Goal: Information Seeking & Learning: Learn about a topic

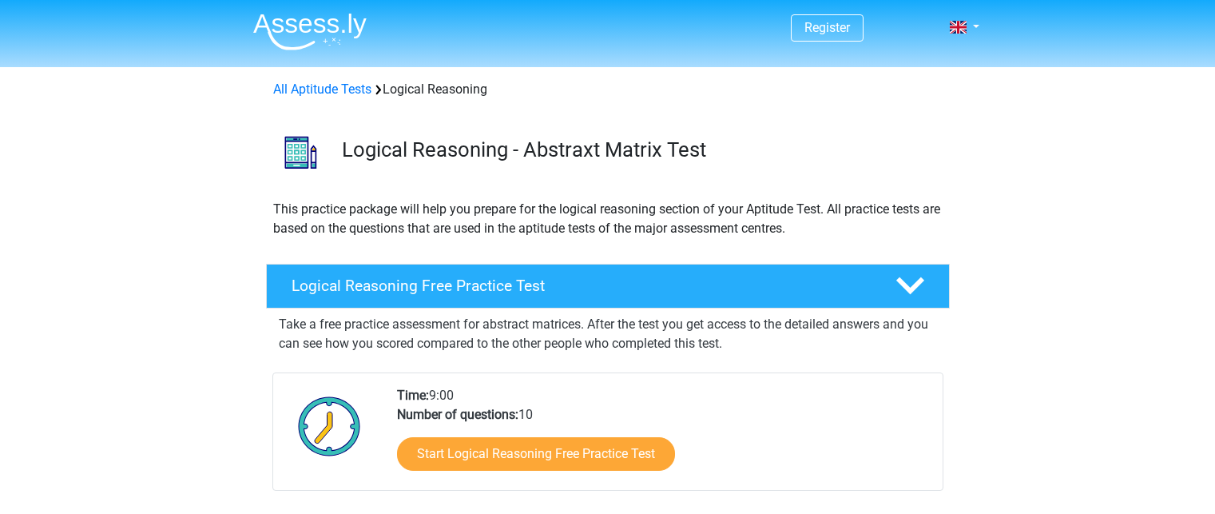
scroll to position [278, 0]
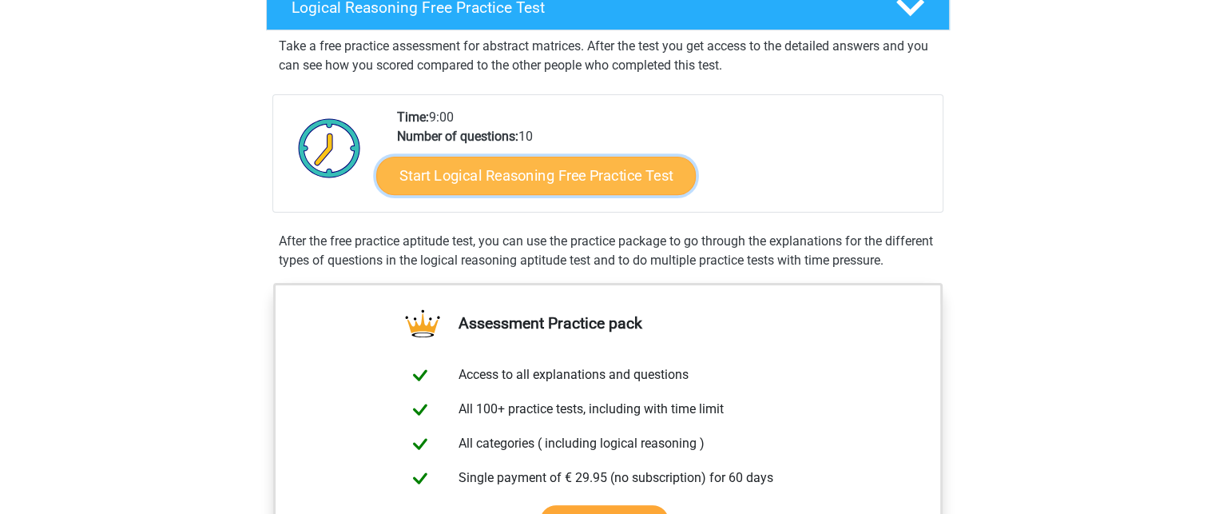
click at [419, 171] on link "Start Logical Reasoning Free Practice Test" at bounding box center [535, 175] width 319 height 38
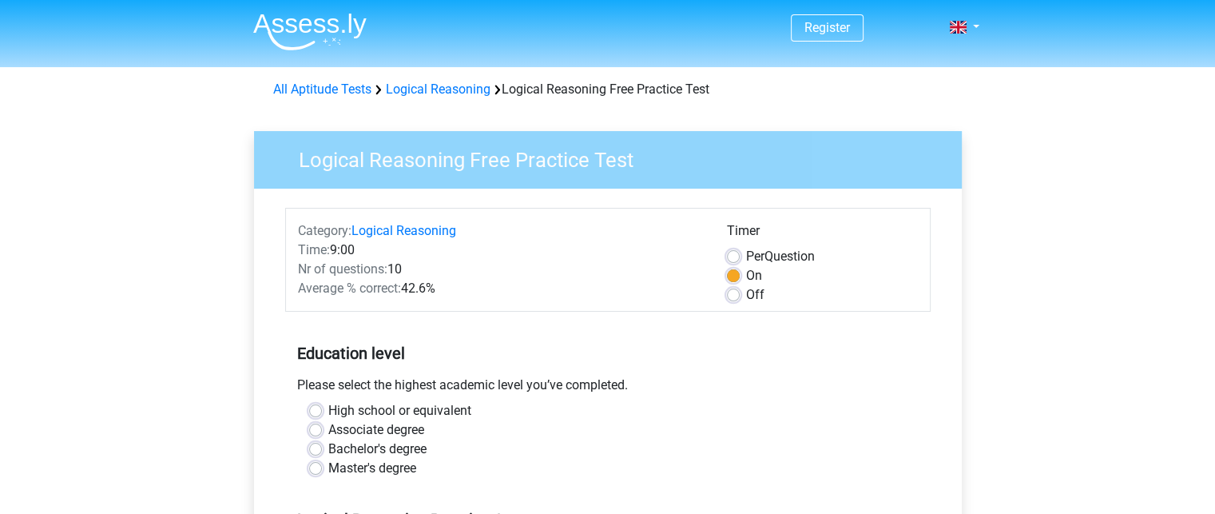
click at [328, 469] on label "Master's degree" at bounding box center [372, 467] width 88 height 19
click at [316, 469] on input "Master's degree" at bounding box center [315, 466] width 13 height 16
radio input "true"
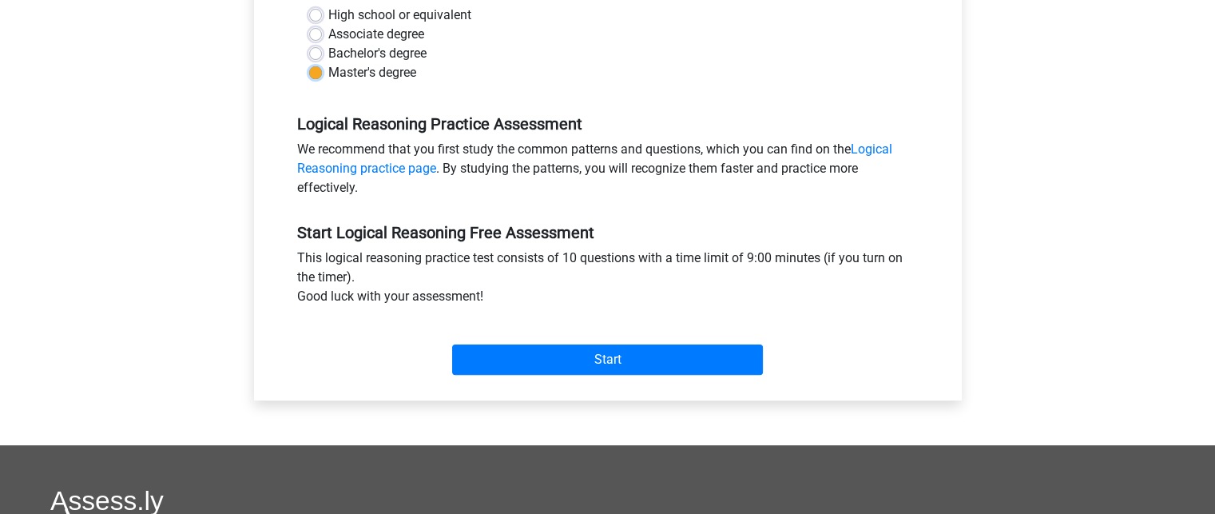
scroll to position [383, 0]
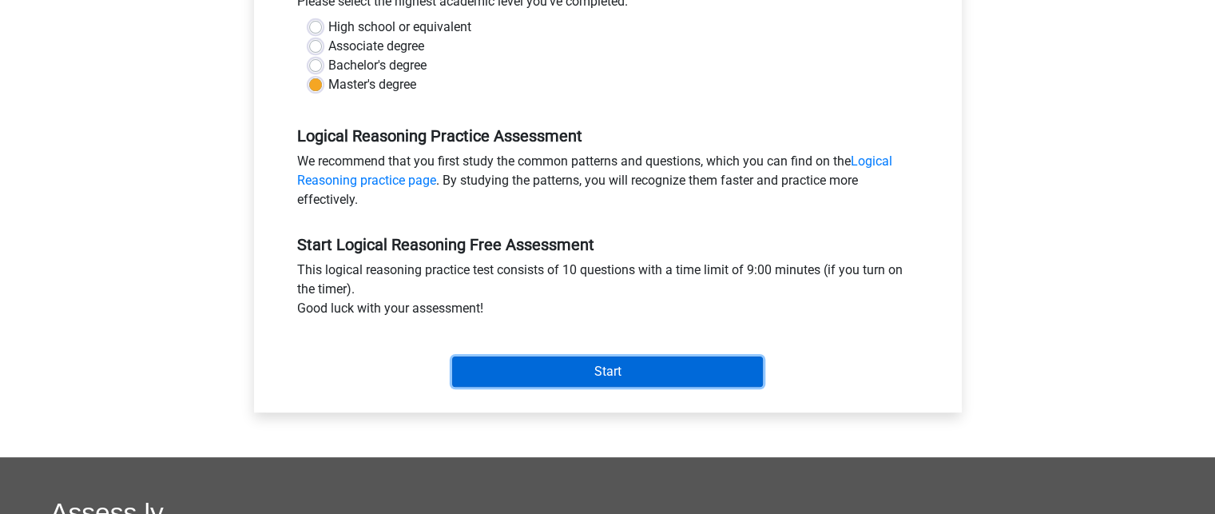
click at [591, 373] on input "Start" at bounding box center [607, 371] width 311 height 30
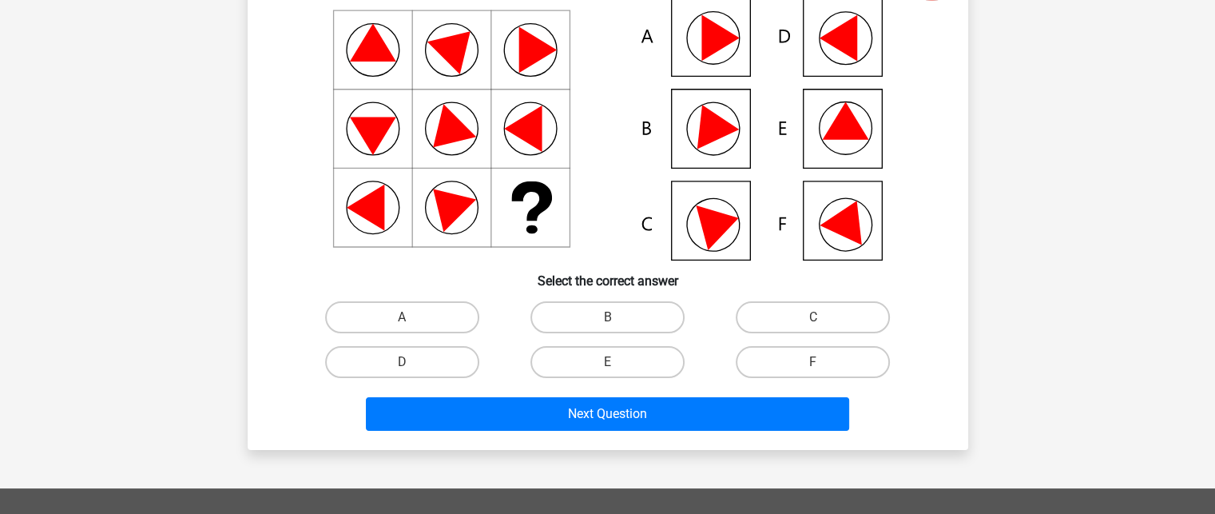
scroll to position [150, 0]
click at [794, 220] on icon at bounding box center [608, 129] width 644 height 264
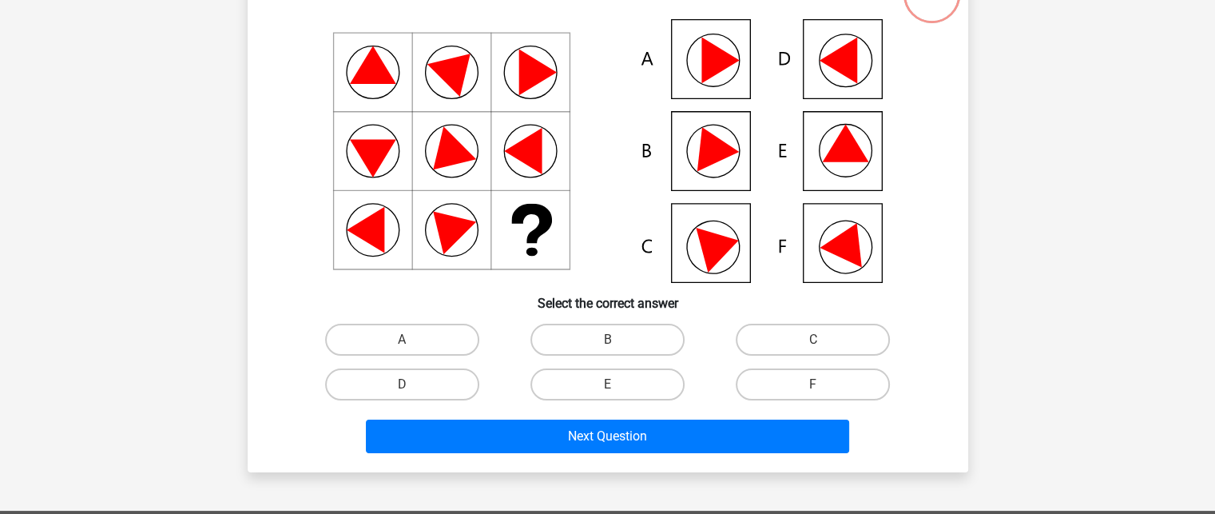
scroll to position [126, 0]
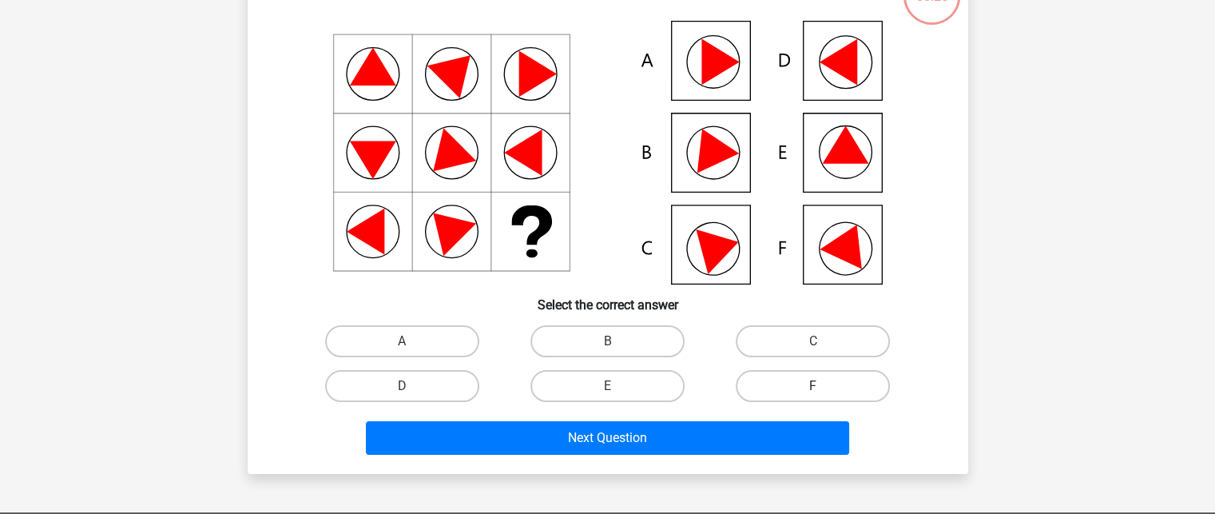
click at [772, 384] on label "F" at bounding box center [813, 386] width 154 height 32
click at [813, 386] on input "F" at bounding box center [818, 391] width 10 height 10
radio input "true"
click at [431, 399] on label "D" at bounding box center [402, 386] width 154 height 32
click at [412, 396] on input "D" at bounding box center [407, 391] width 10 height 10
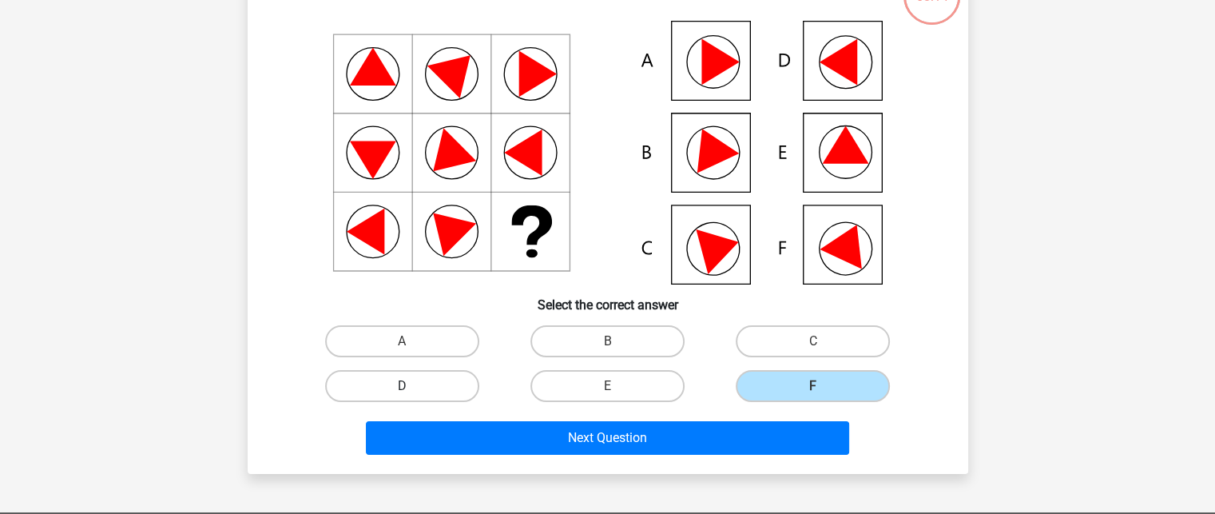
radio input "true"
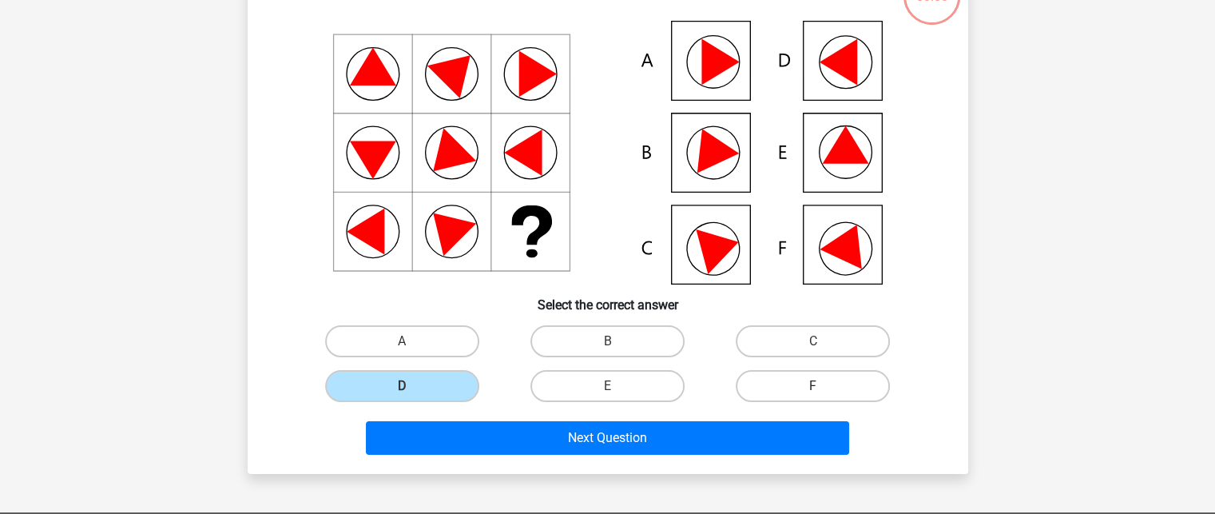
click at [856, 376] on label "F" at bounding box center [813, 386] width 154 height 32
click at [823, 386] on input "F" at bounding box center [818, 391] width 10 height 10
radio input "true"
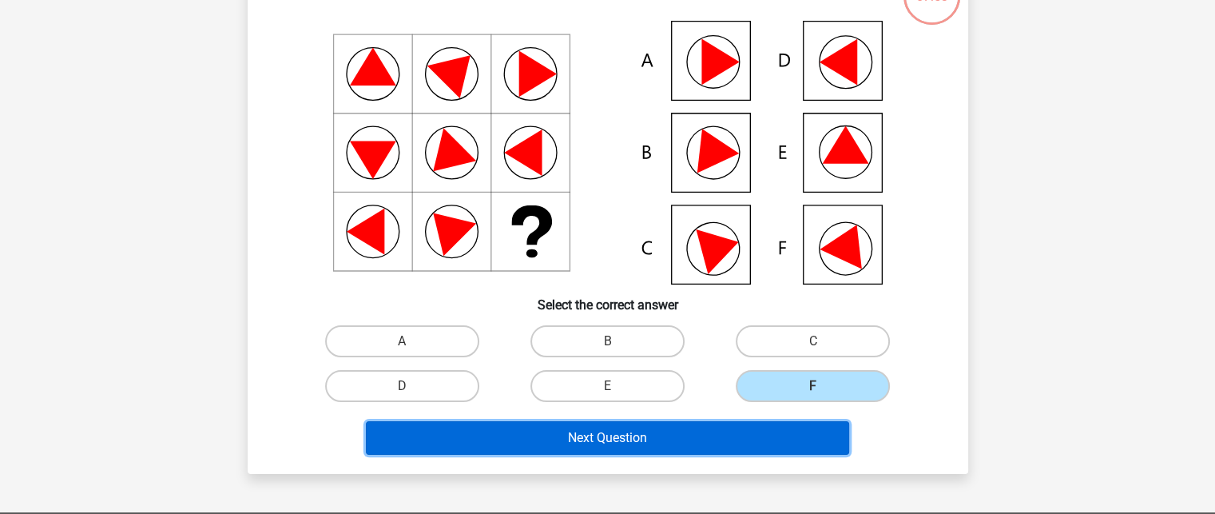
click at [589, 447] on button "Next Question" at bounding box center [607, 438] width 483 height 34
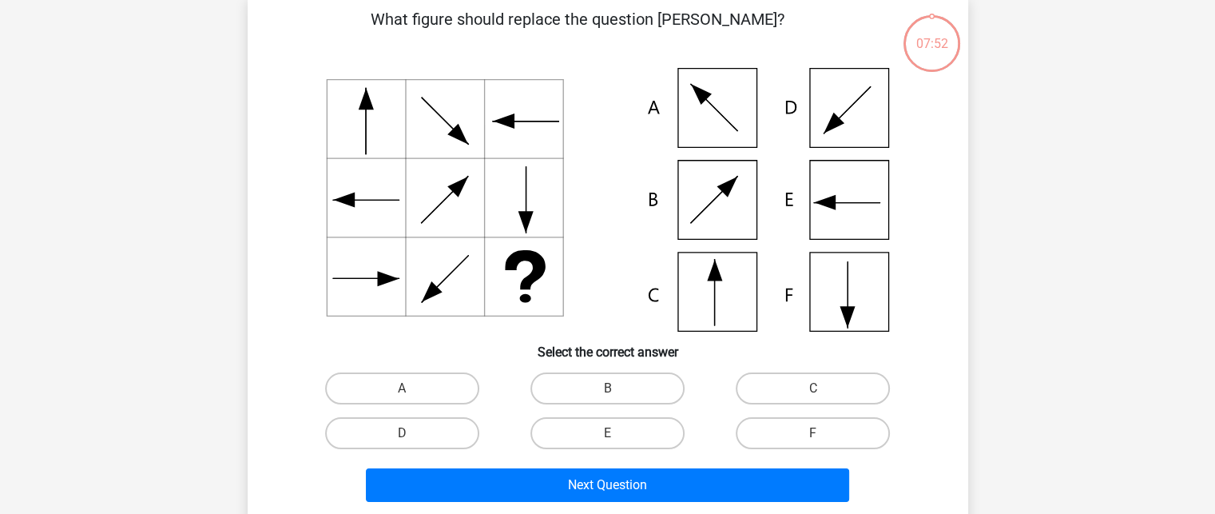
scroll to position [73, 0]
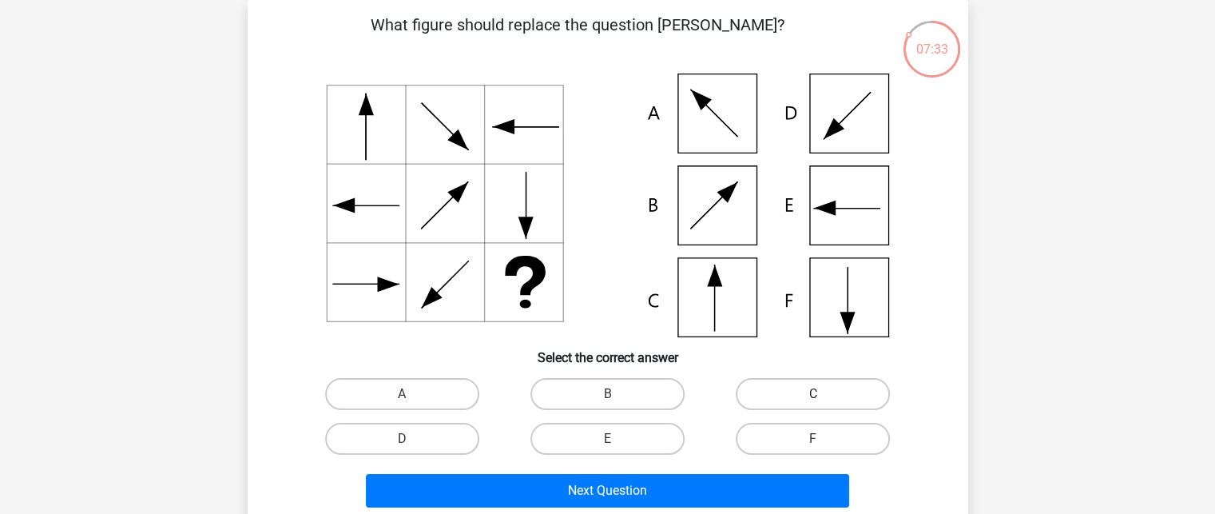
click at [819, 405] on label "C" at bounding box center [813, 394] width 154 height 32
click at [819, 404] on input "C" at bounding box center [818, 399] width 10 height 10
radio input "true"
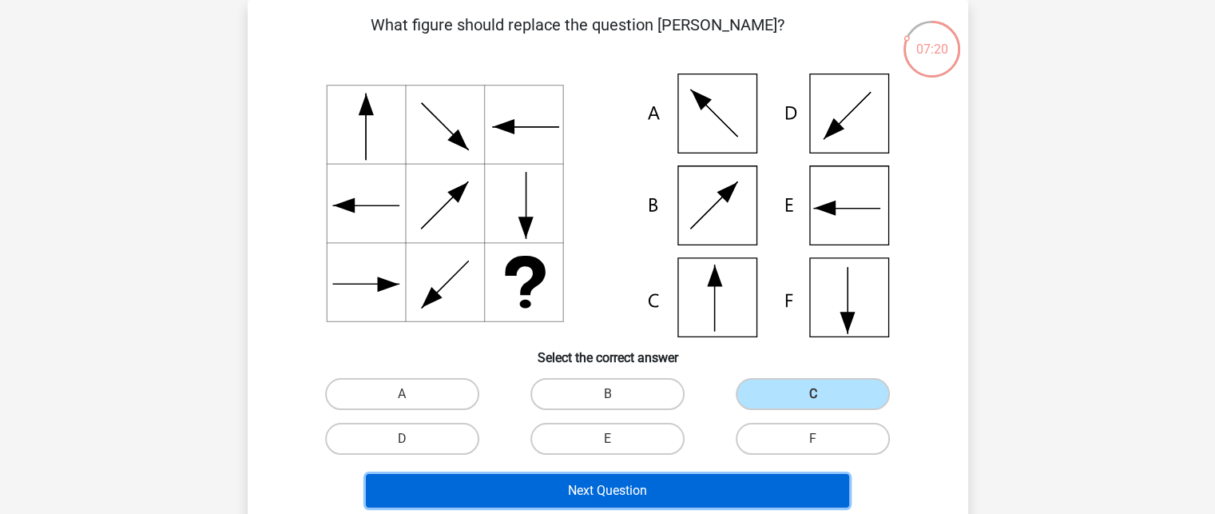
click at [494, 495] on button "Next Question" at bounding box center [607, 491] width 483 height 34
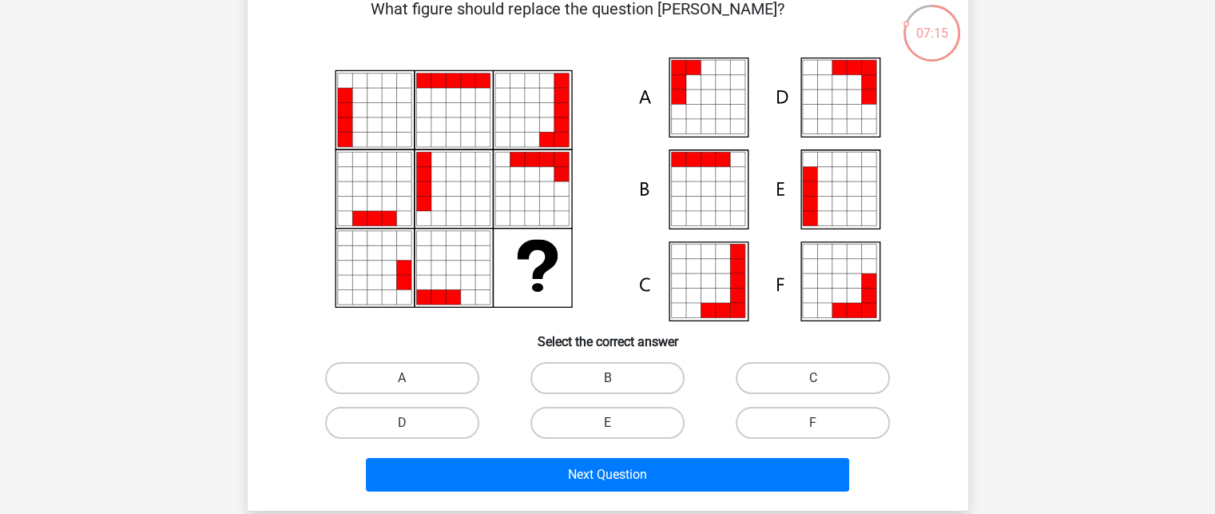
scroll to position [104, 0]
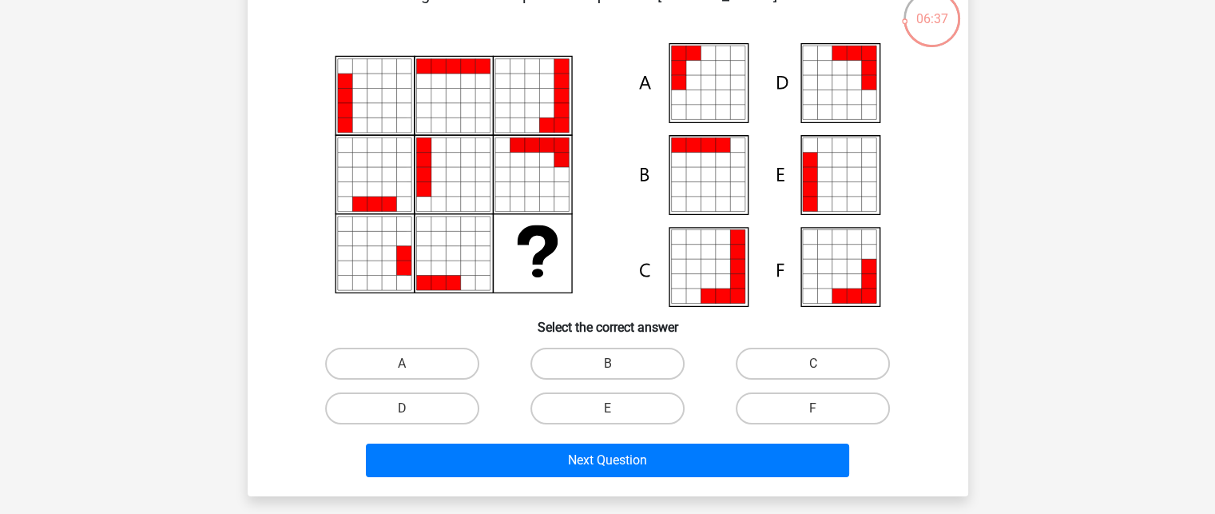
click at [807, 172] on icon at bounding box center [809, 174] width 14 height 14
click at [591, 399] on label "E" at bounding box center [607, 408] width 154 height 32
click at [607, 408] on input "E" at bounding box center [612, 413] width 10 height 10
radio input "true"
click at [419, 367] on label "A" at bounding box center [402, 363] width 154 height 32
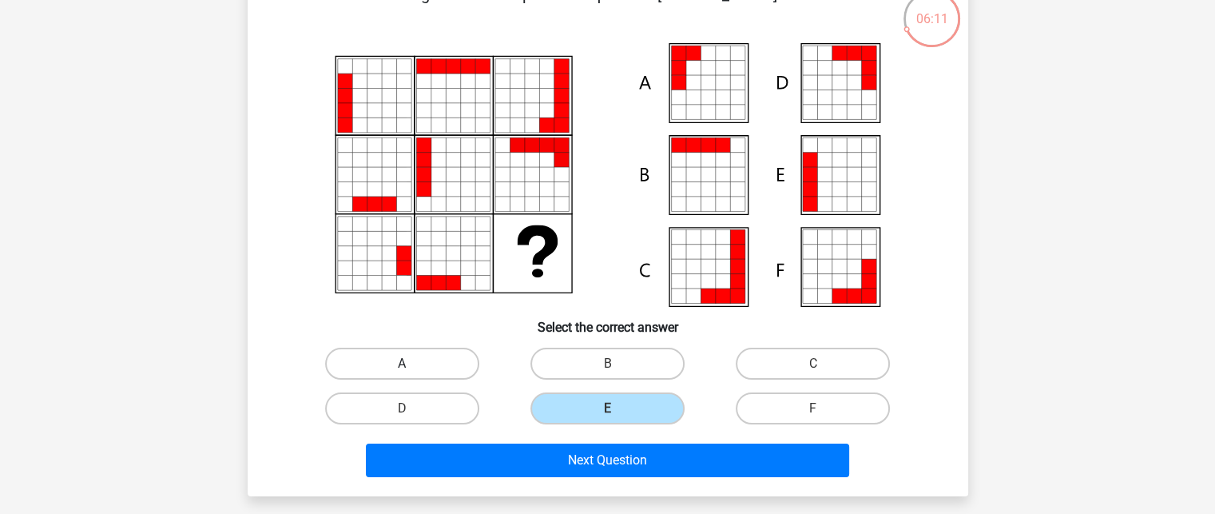
click at [412, 367] on input "A" at bounding box center [407, 368] width 10 height 10
radio input "true"
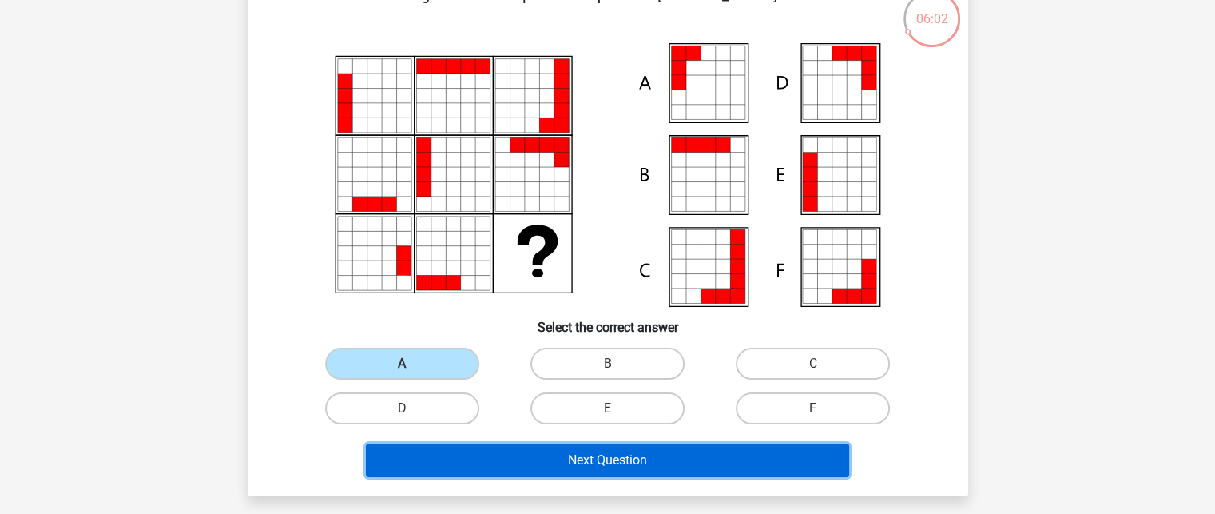
click at [430, 467] on button "Next Question" at bounding box center [607, 460] width 483 height 34
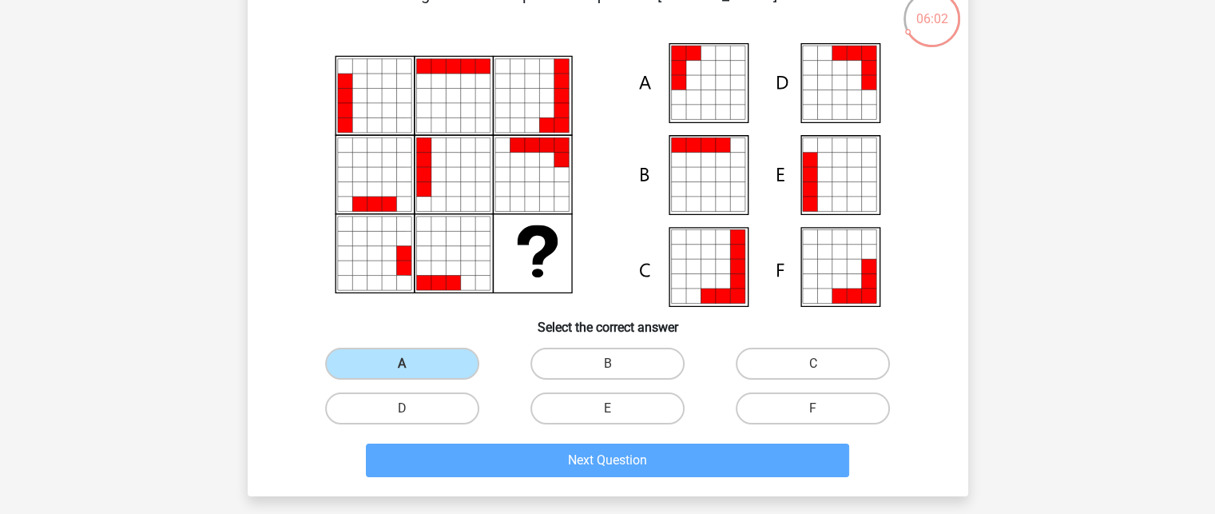
scroll to position [73, 0]
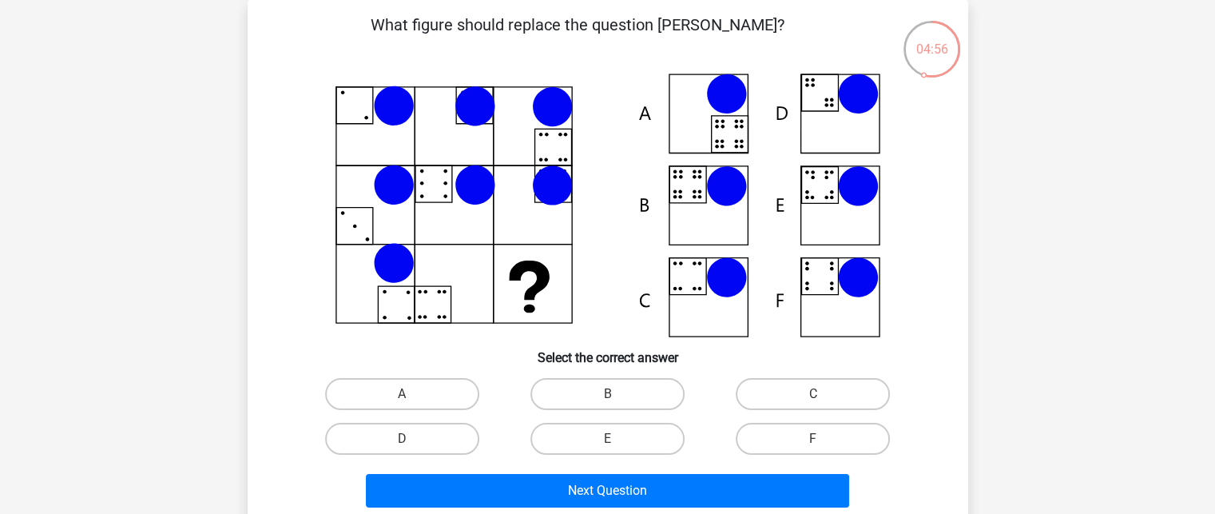
click at [568, 409] on div "B" at bounding box center [607, 393] width 205 height 45
click at [560, 387] on label "B" at bounding box center [607, 394] width 154 height 32
click at [607, 394] on input "B" at bounding box center [612, 399] width 10 height 10
radio input "true"
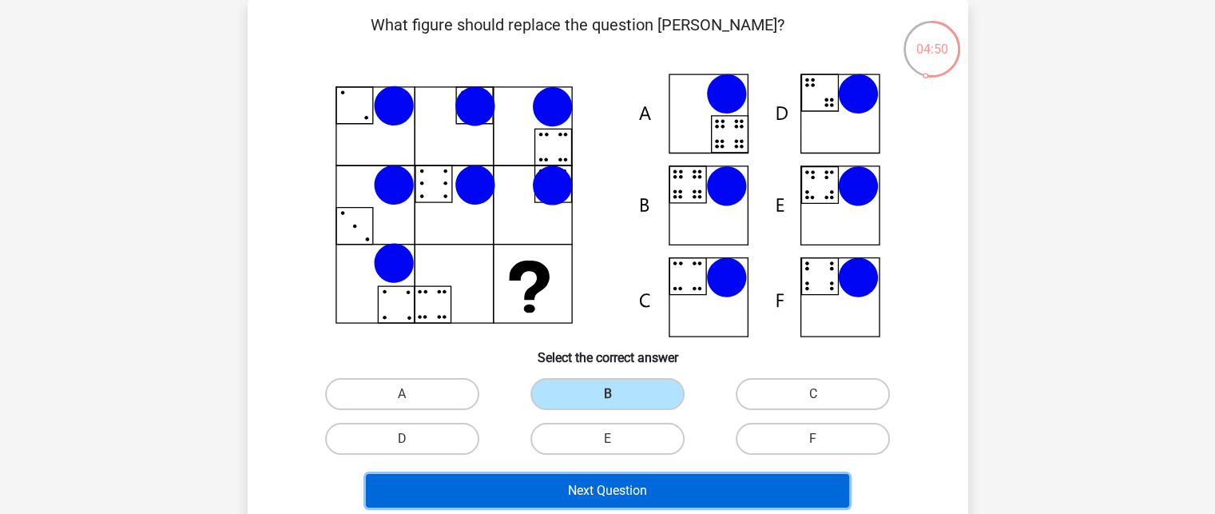
click at [530, 498] on button "Next Question" at bounding box center [607, 491] width 483 height 34
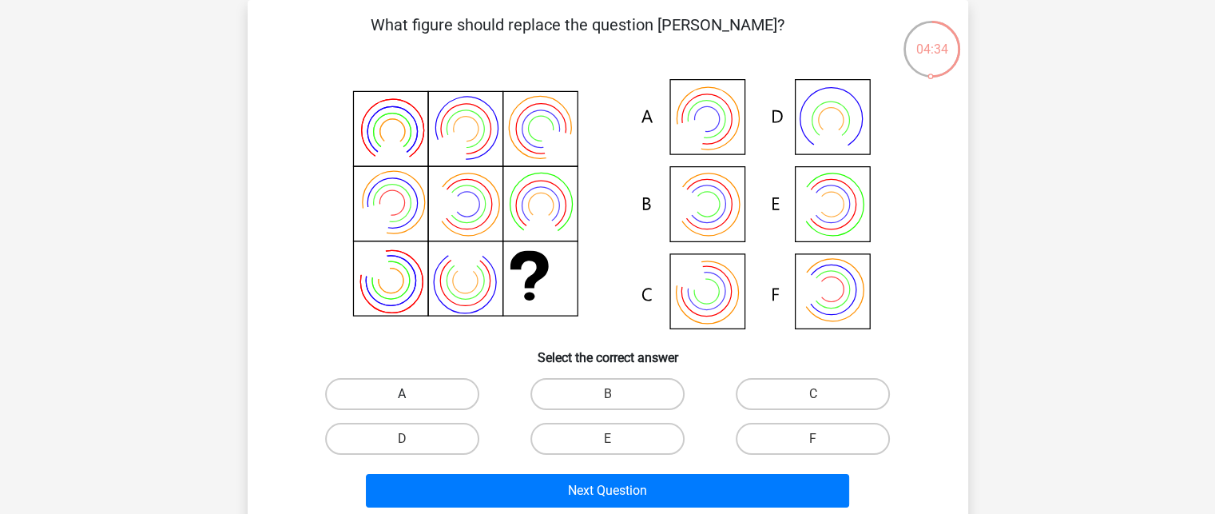
click at [438, 386] on label "A" at bounding box center [402, 394] width 154 height 32
click at [412, 394] on input "A" at bounding box center [407, 399] width 10 height 10
radio input "true"
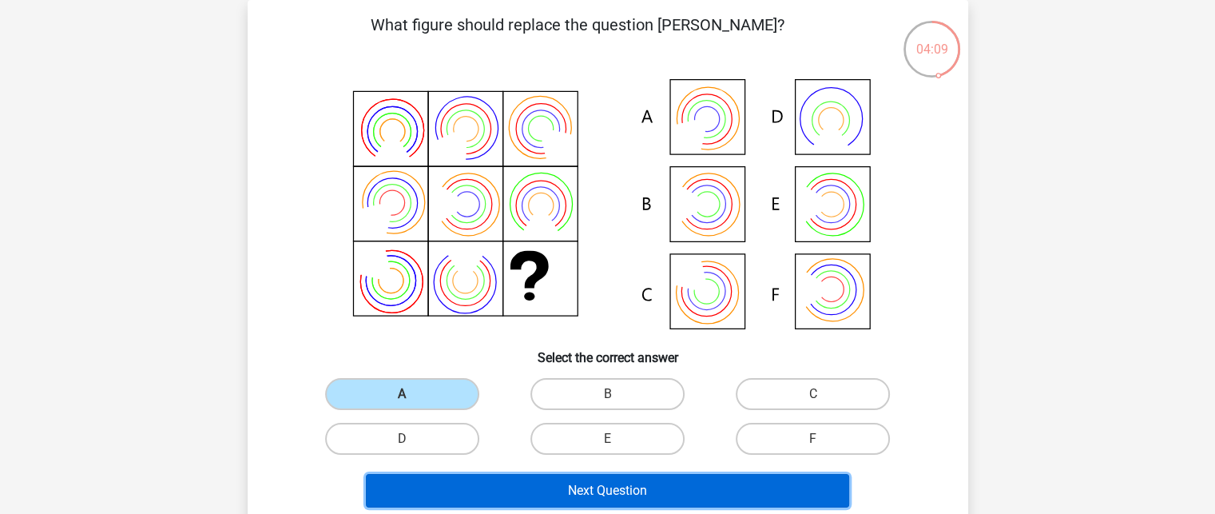
click at [525, 489] on button "Next Question" at bounding box center [607, 491] width 483 height 34
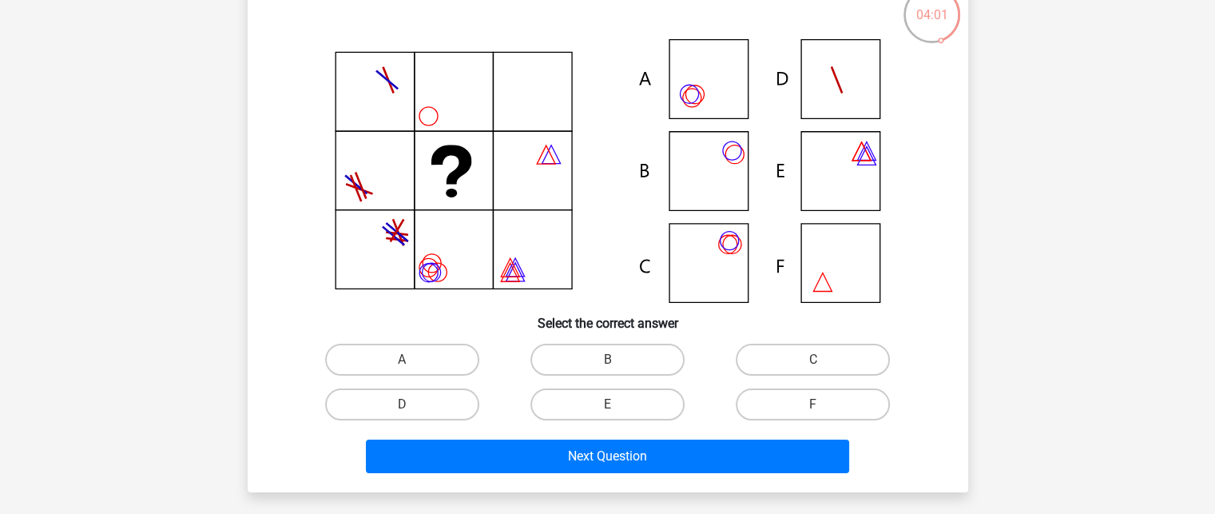
scroll to position [121, 0]
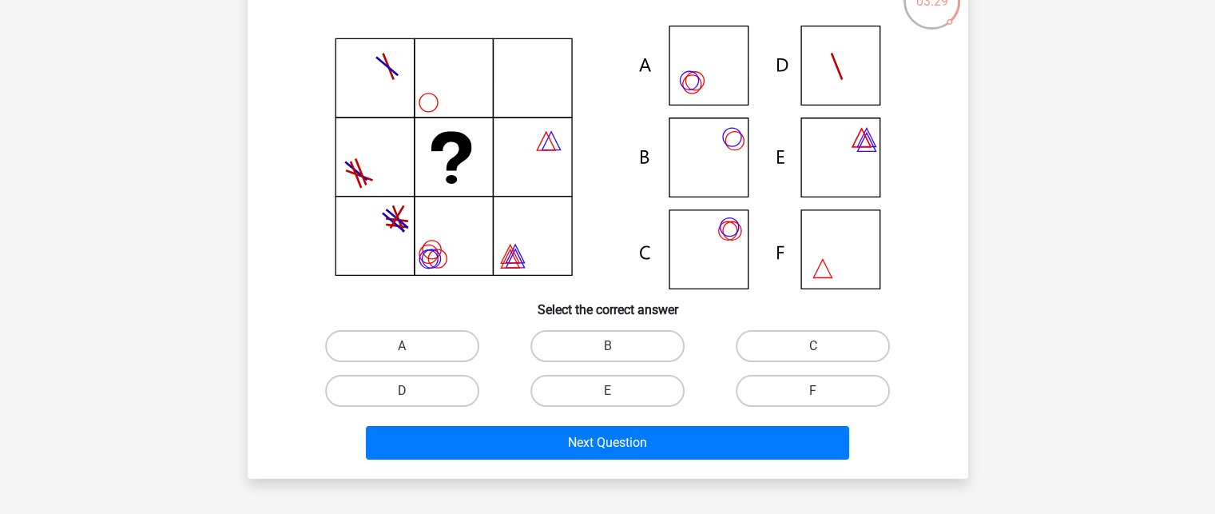
click at [383, 363] on div "A" at bounding box center [402, 345] width 205 height 45
click at [384, 347] on label "A" at bounding box center [402, 346] width 154 height 32
click at [402, 347] on input "A" at bounding box center [407, 351] width 10 height 10
radio input "true"
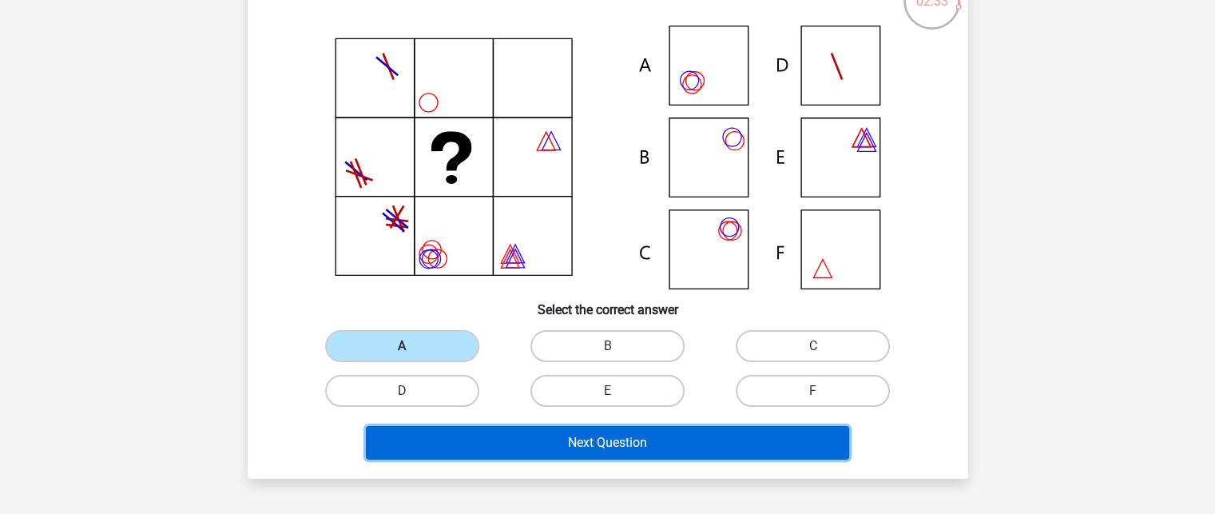
click at [561, 445] on button "Next Question" at bounding box center [607, 443] width 483 height 34
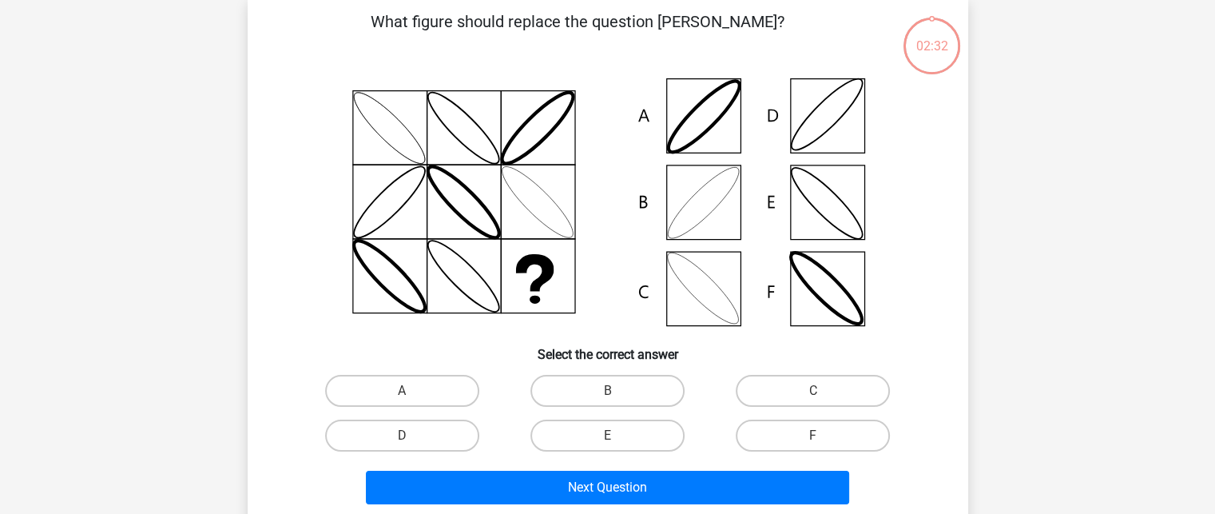
scroll to position [73, 0]
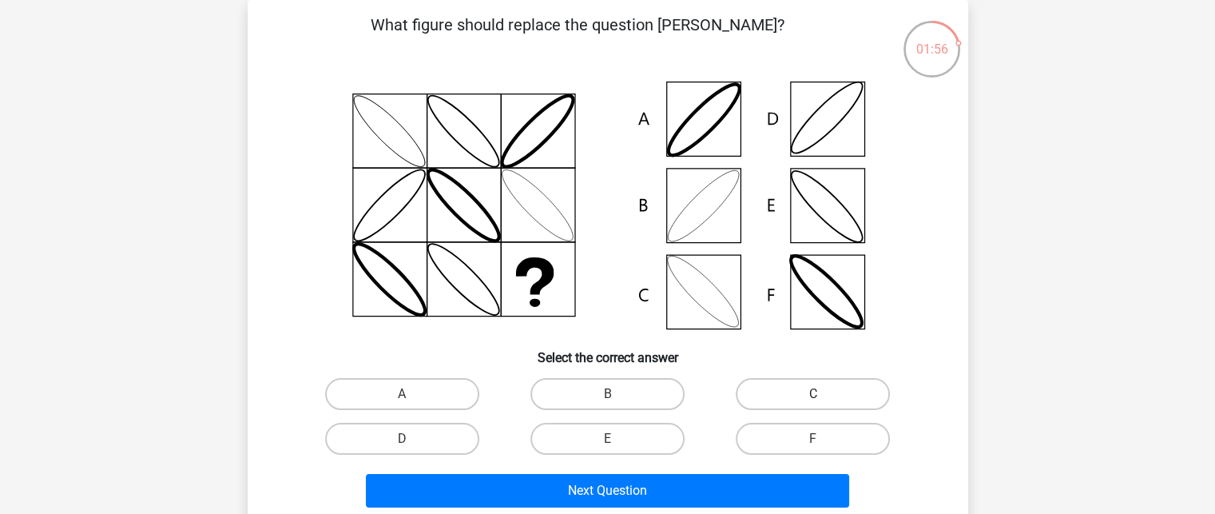
click at [796, 386] on label "C" at bounding box center [813, 394] width 154 height 32
click at [813, 394] on input "C" at bounding box center [818, 399] width 10 height 10
radio input "true"
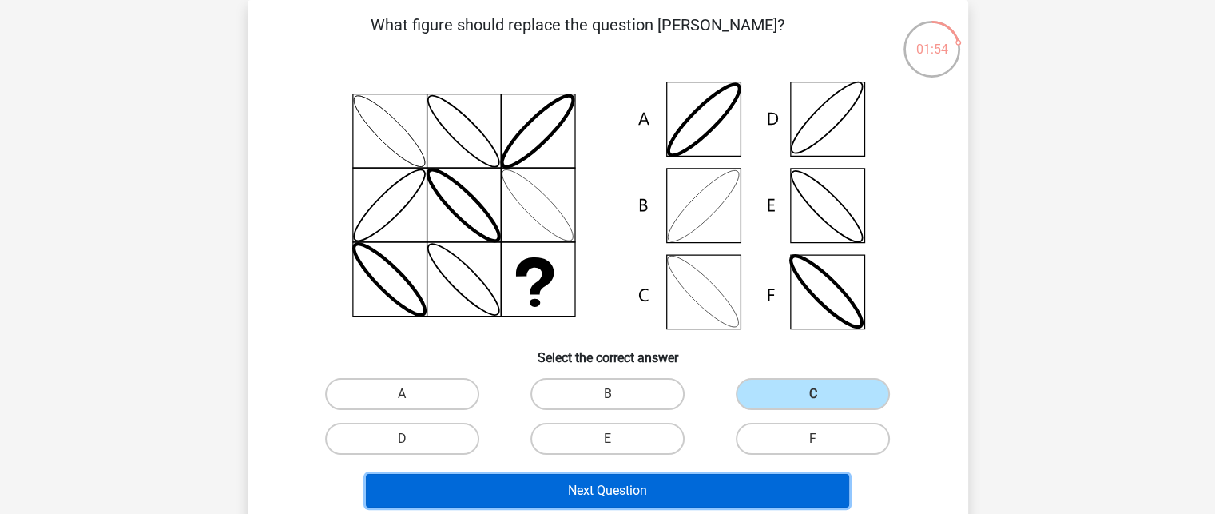
click at [645, 482] on button "Next Question" at bounding box center [607, 491] width 483 height 34
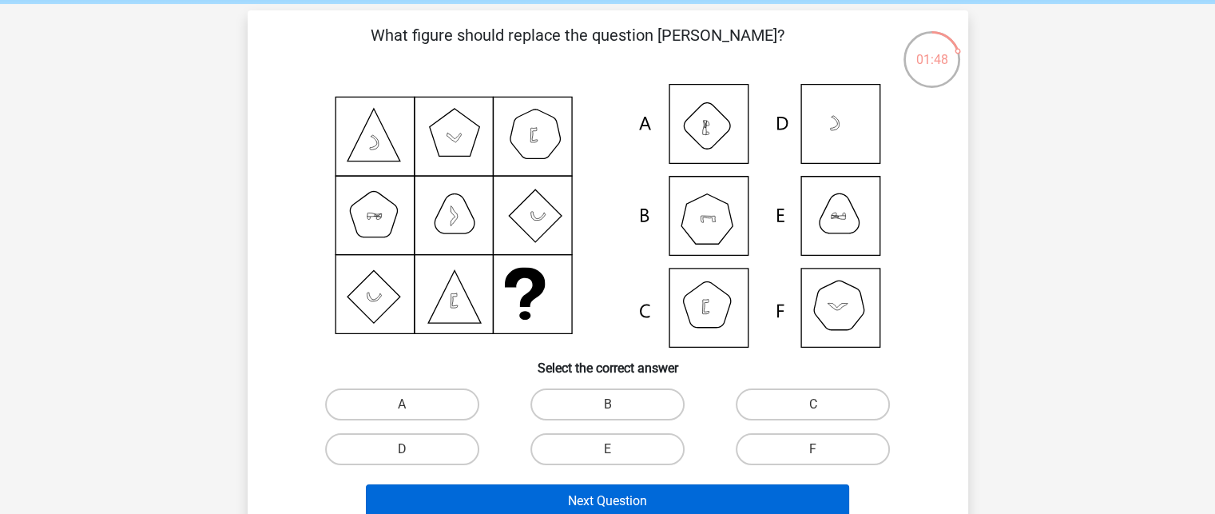
scroll to position [64, 0]
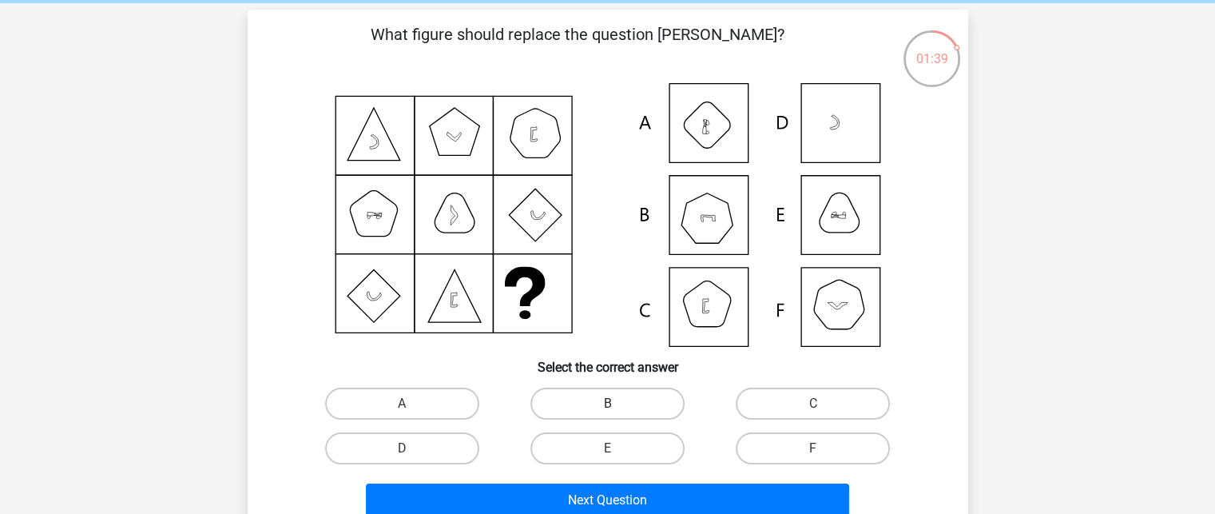
click at [581, 404] on label "B" at bounding box center [607, 403] width 154 height 32
click at [607, 404] on input "B" at bounding box center [612, 408] width 10 height 10
radio input "true"
click at [815, 454] on input "F" at bounding box center [818, 453] width 10 height 10
radio input "true"
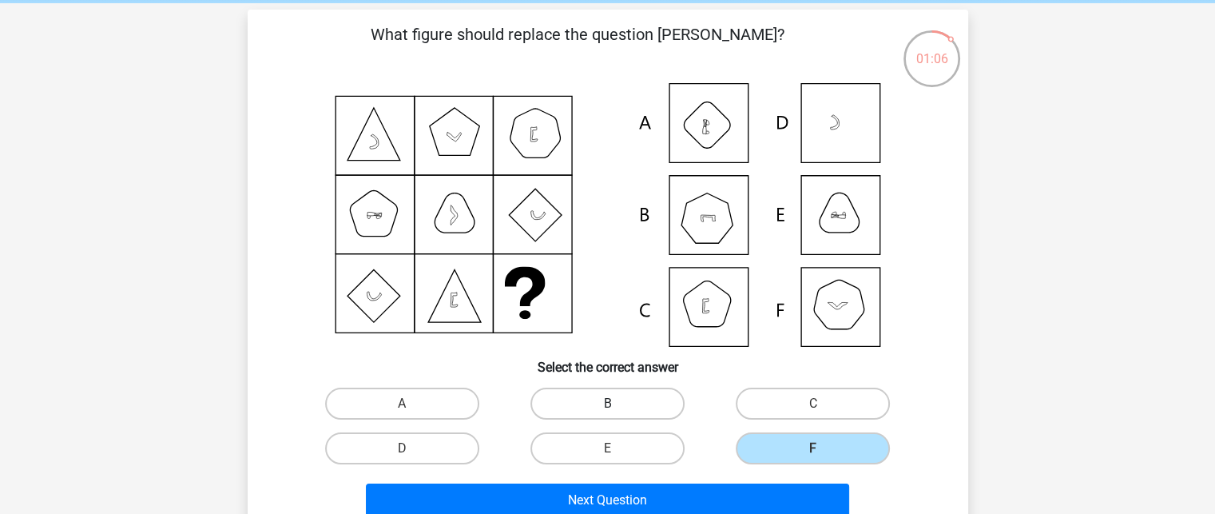
click at [585, 399] on label "B" at bounding box center [607, 403] width 154 height 32
click at [607, 403] on input "B" at bounding box center [612, 408] width 10 height 10
radio input "true"
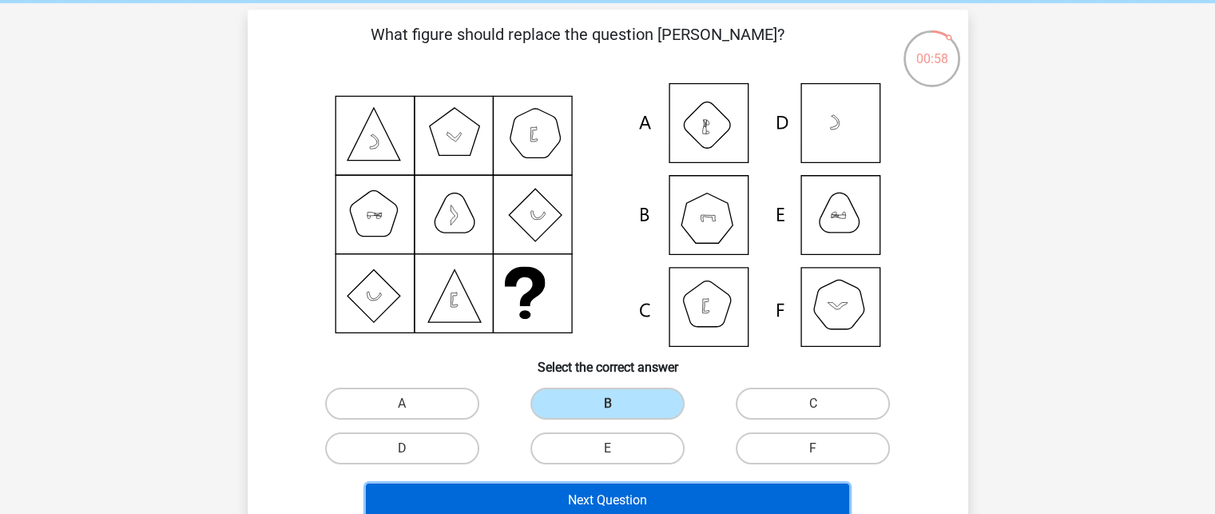
click at [557, 500] on button "Next Question" at bounding box center [607, 500] width 483 height 34
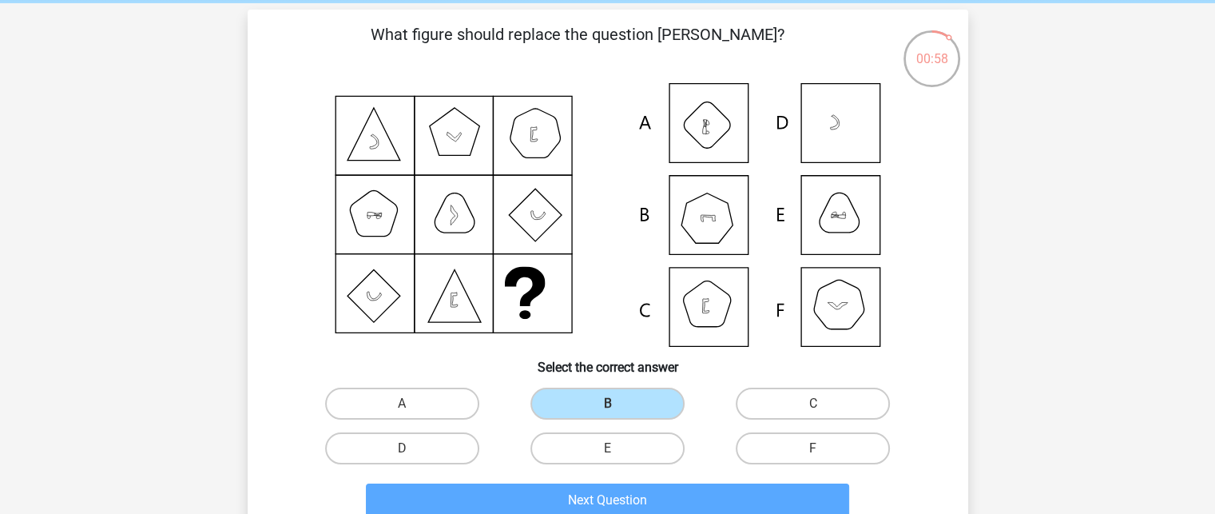
scroll to position [73, 0]
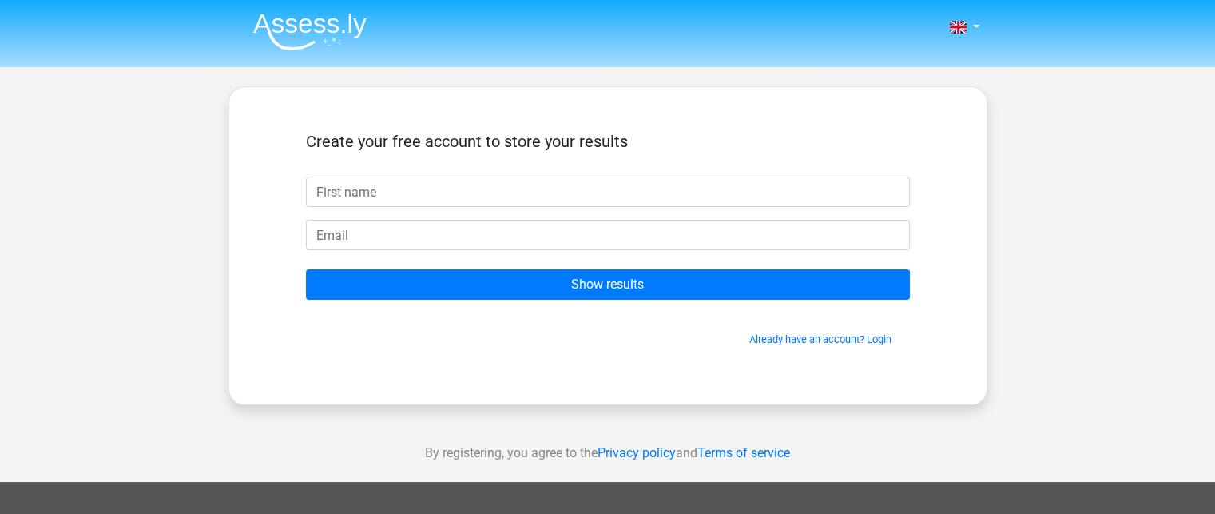
click at [636, 192] on input "text" at bounding box center [608, 192] width 604 height 30
type input "Evgenia"
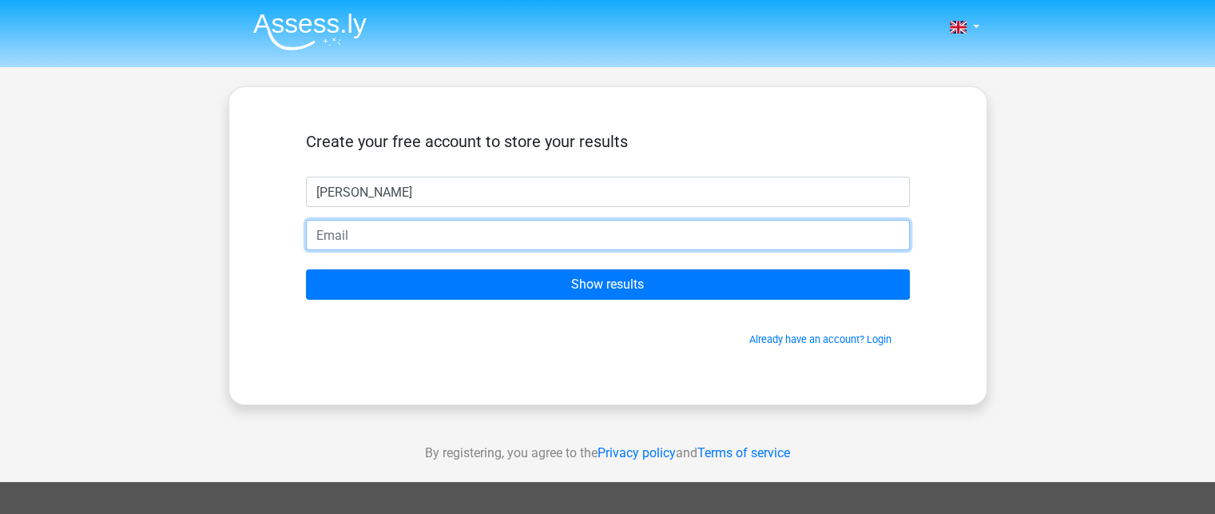
click at [446, 241] on input "email" at bounding box center [608, 235] width 604 height 30
type input "evgenia.123@hotmail.com"
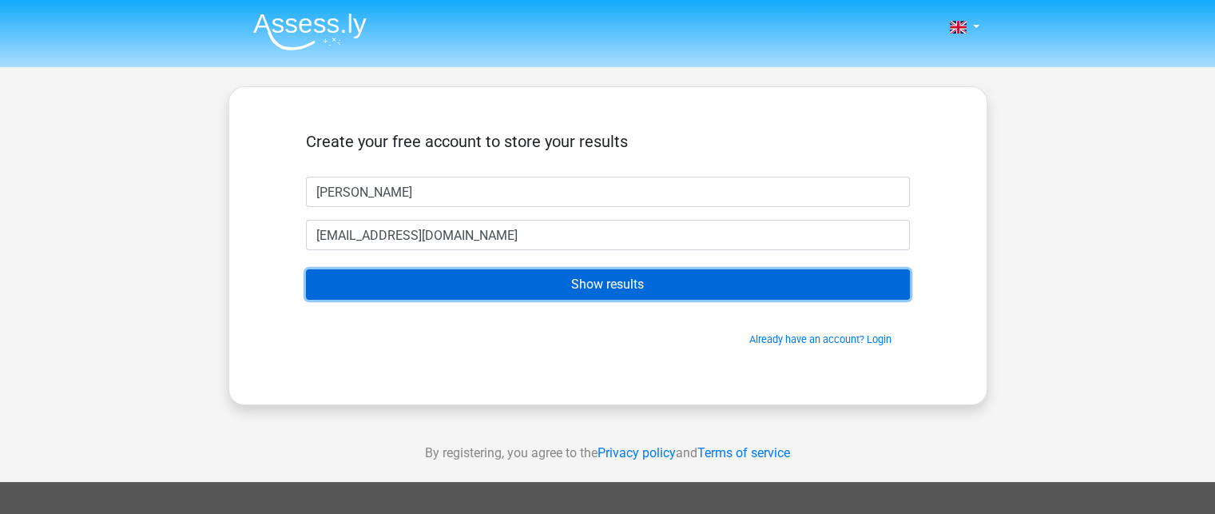
click at [462, 280] on input "Show results" at bounding box center [608, 284] width 604 height 30
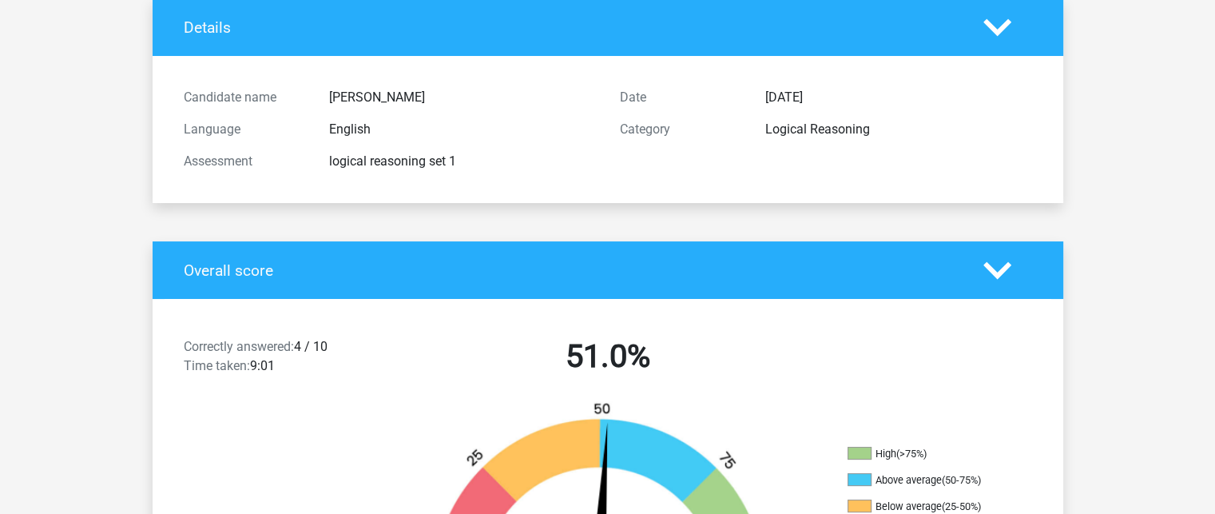
scroll to position [106, 0]
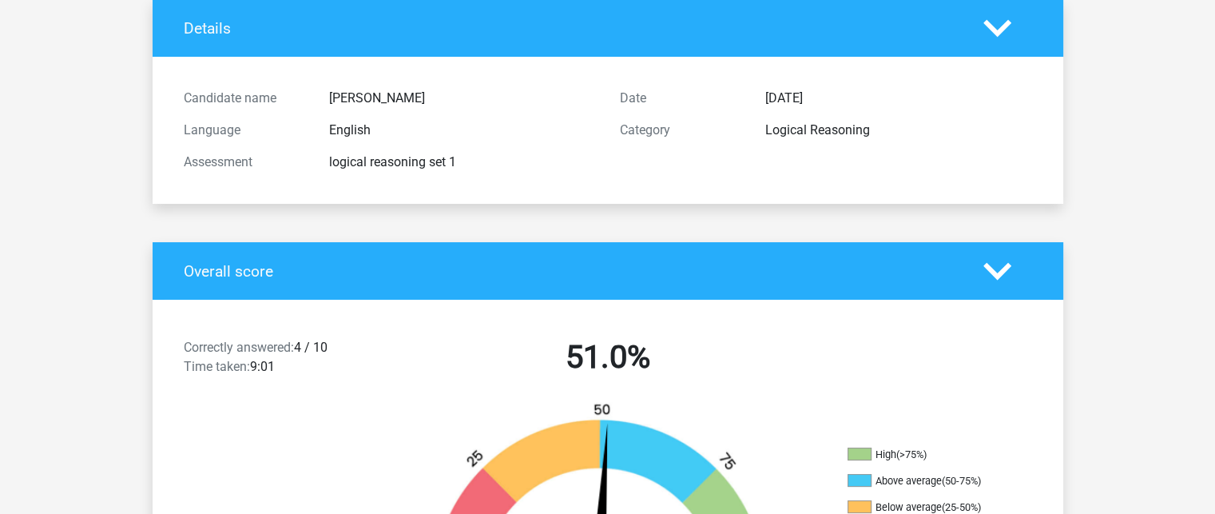
click at [520, 260] on div "Overall score" at bounding box center [608, 271] width 911 height 58
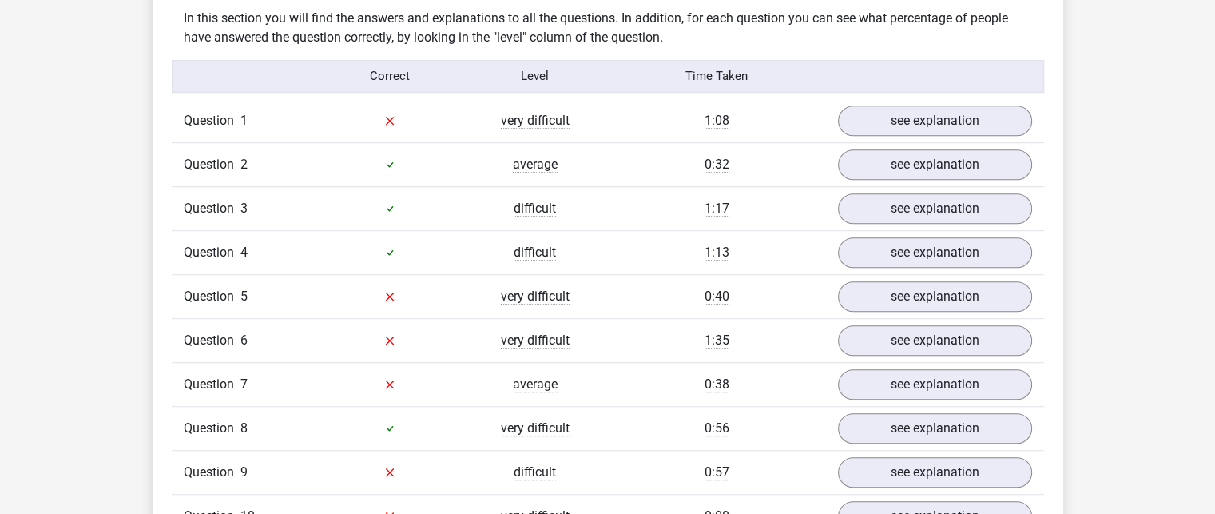
scroll to position [1214, 0]
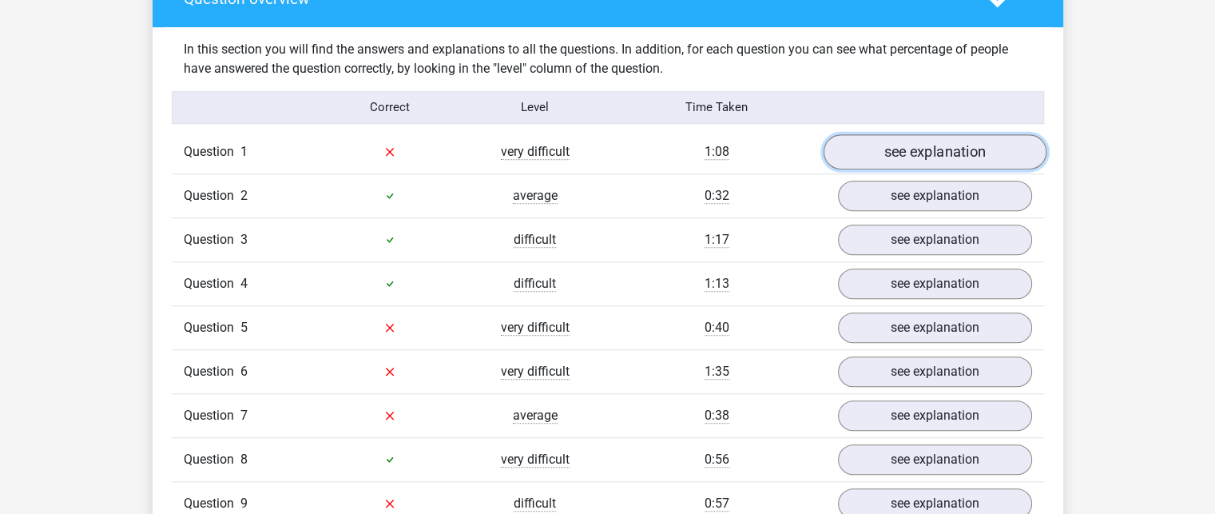
click at [891, 161] on link "see explanation" at bounding box center [934, 151] width 223 height 35
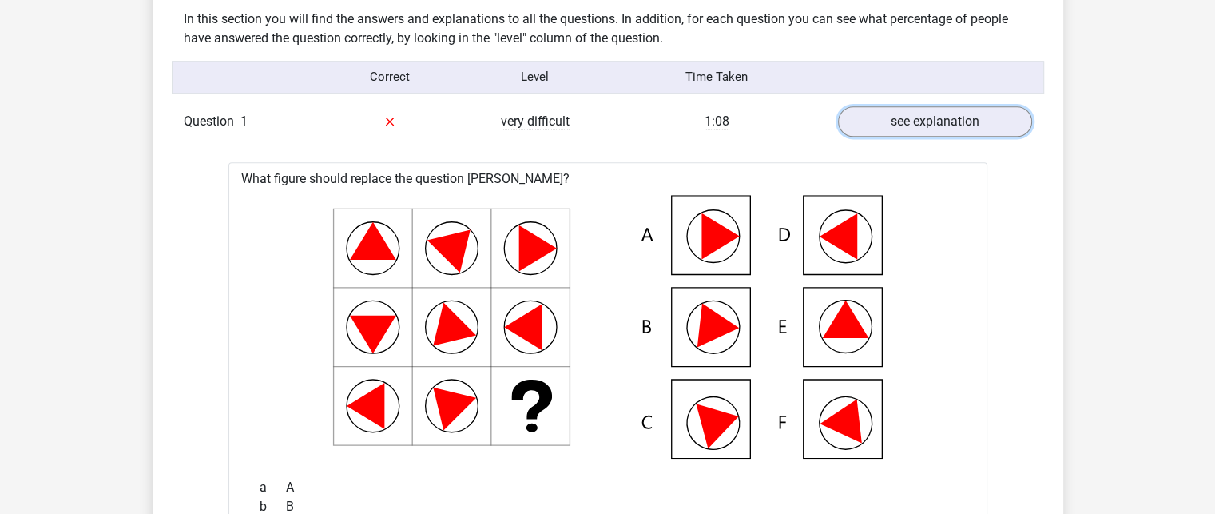
scroll to position [1240, 0]
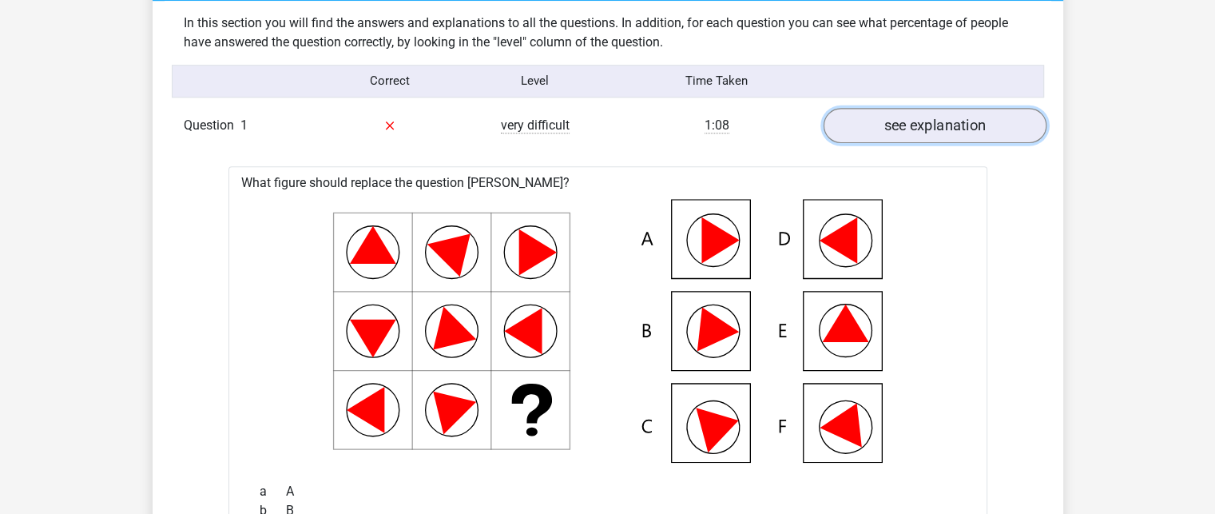
click at [880, 118] on link "see explanation" at bounding box center [934, 125] width 223 height 35
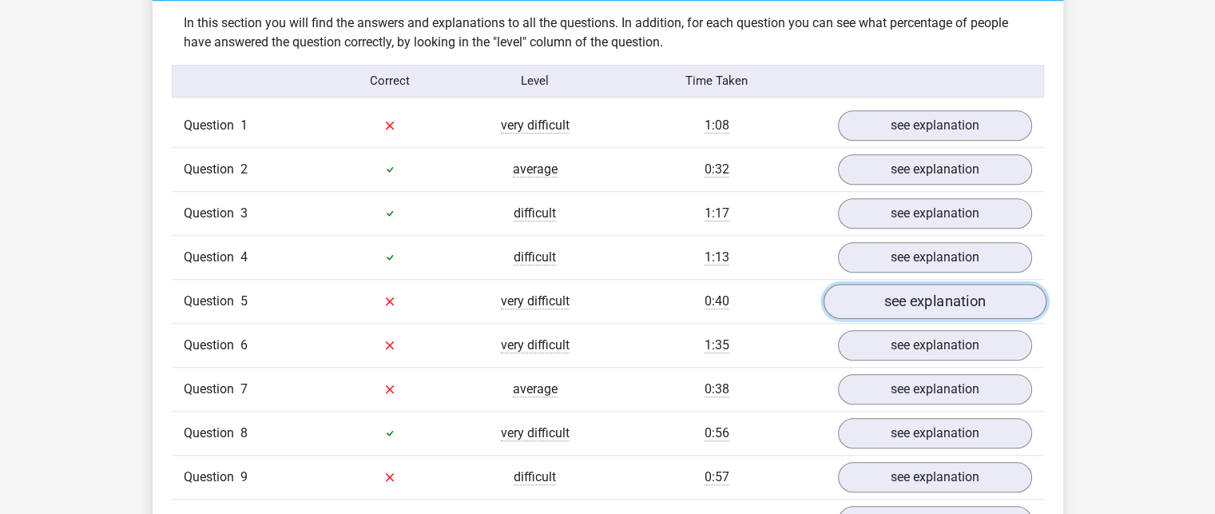
click at [887, 290] on link "see explanation" at bounding box center [934, 301] width 223 height 35
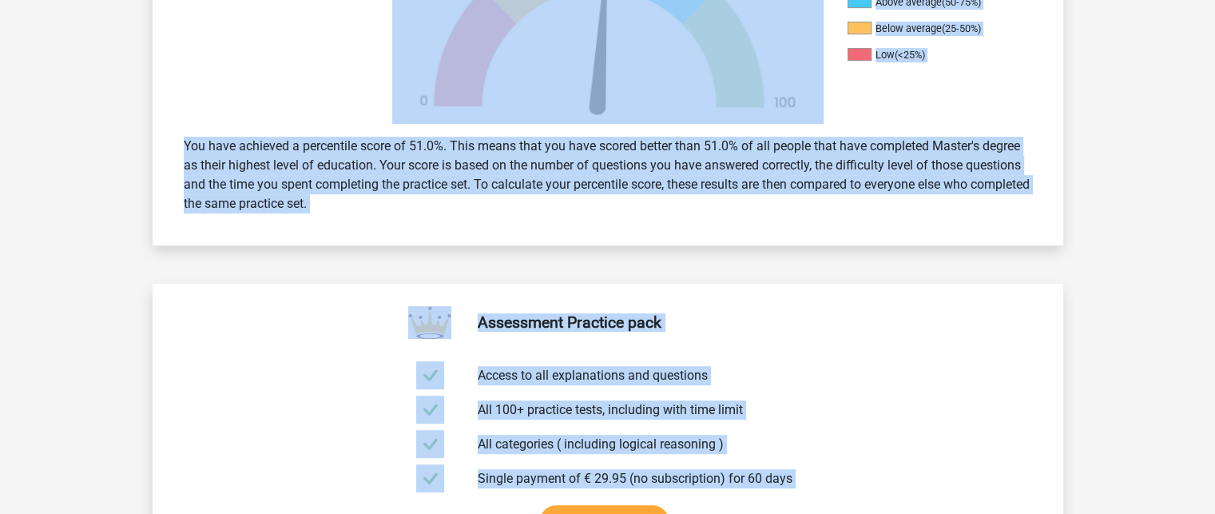
scroll to position [0, 0]
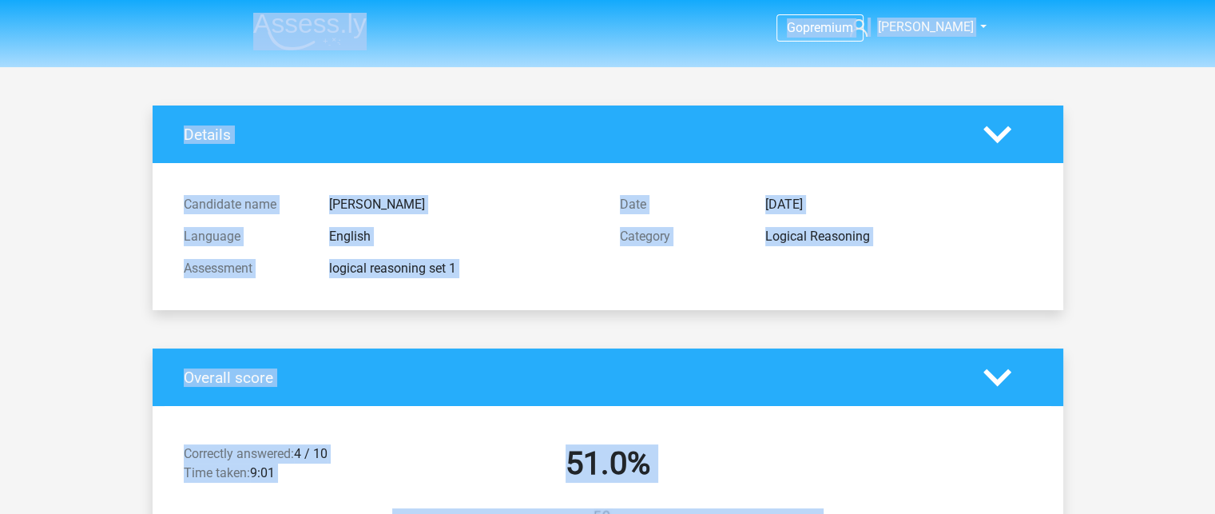
drag, startPoint x: 741, startPoint y: 2, endPoint x: 762, endPoint y: 76, distance: 77.1
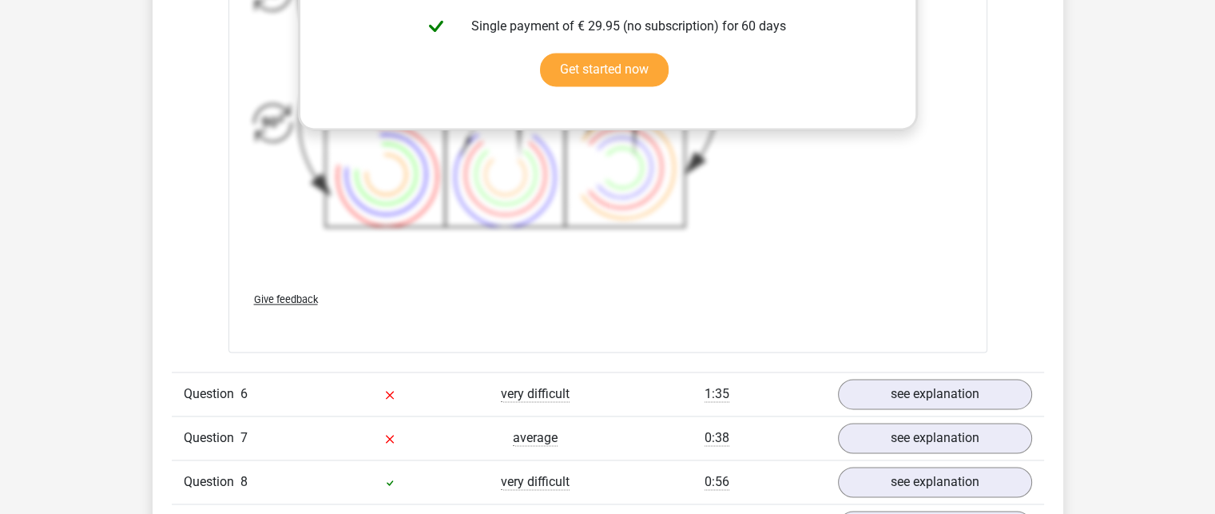
scroll to position [2272, 0]
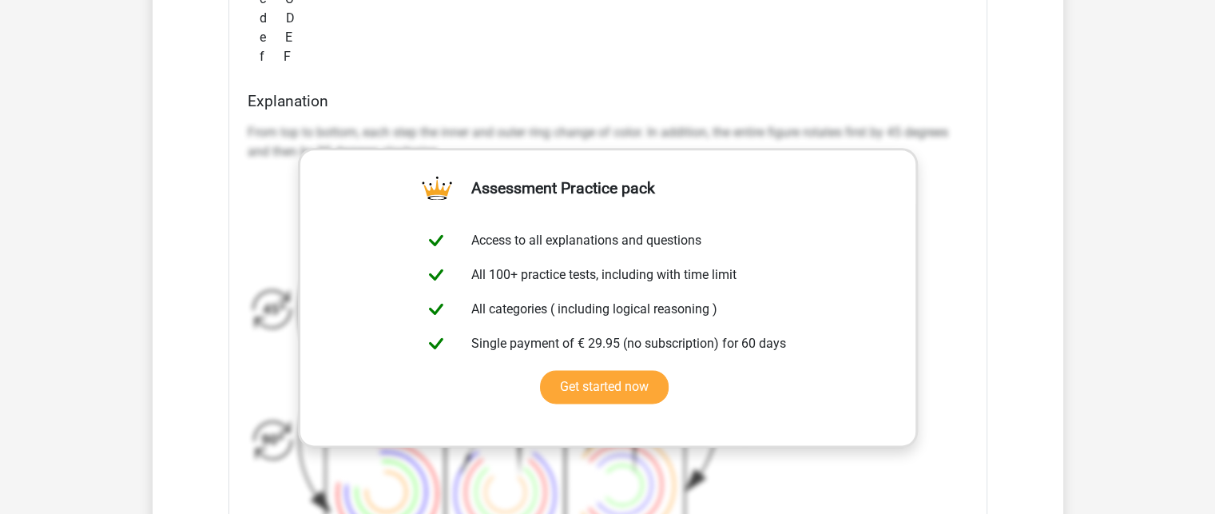
scroll to position [1943, 0]
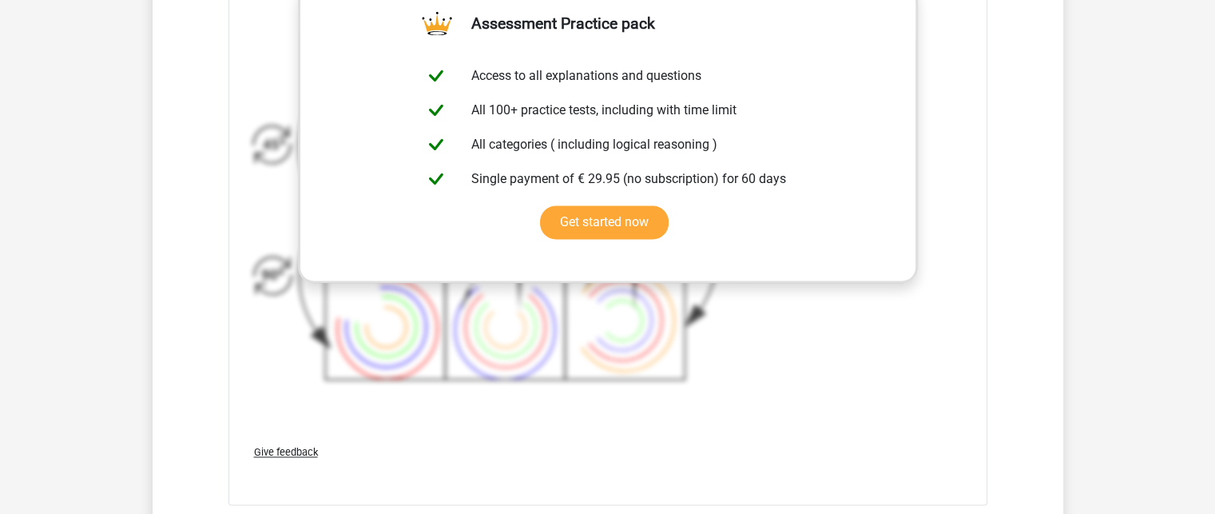
click at [1112, 174] on div "Go premium [PERSON_NAME] [EMAIL_ADDRESS][DOMAIN_NAME]" at bounding box center [607, 134] width 1215 height 4490
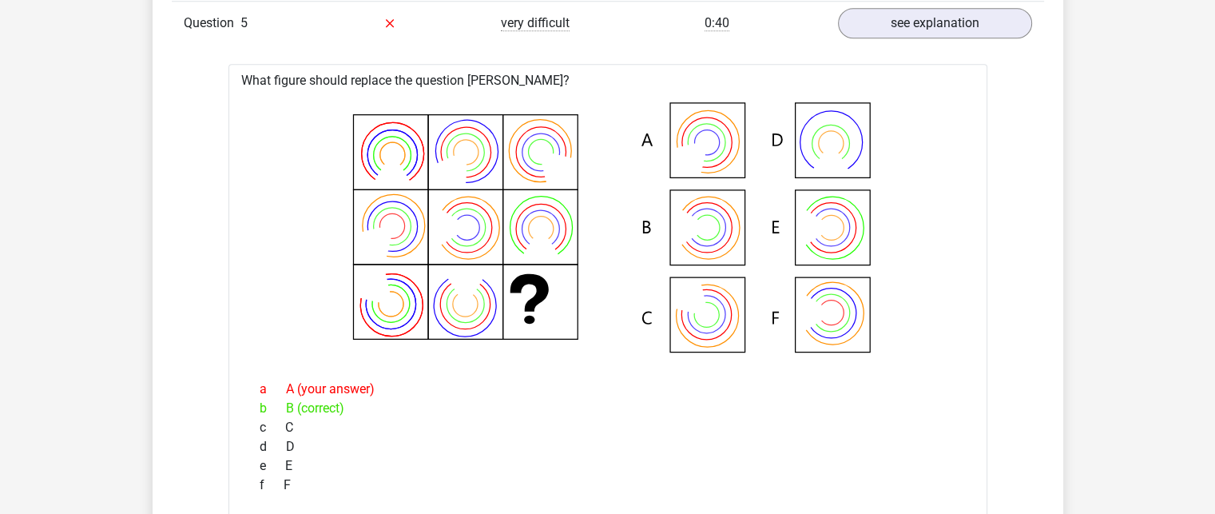
scroll to position [1518, 0]
